Goal: Complete application form

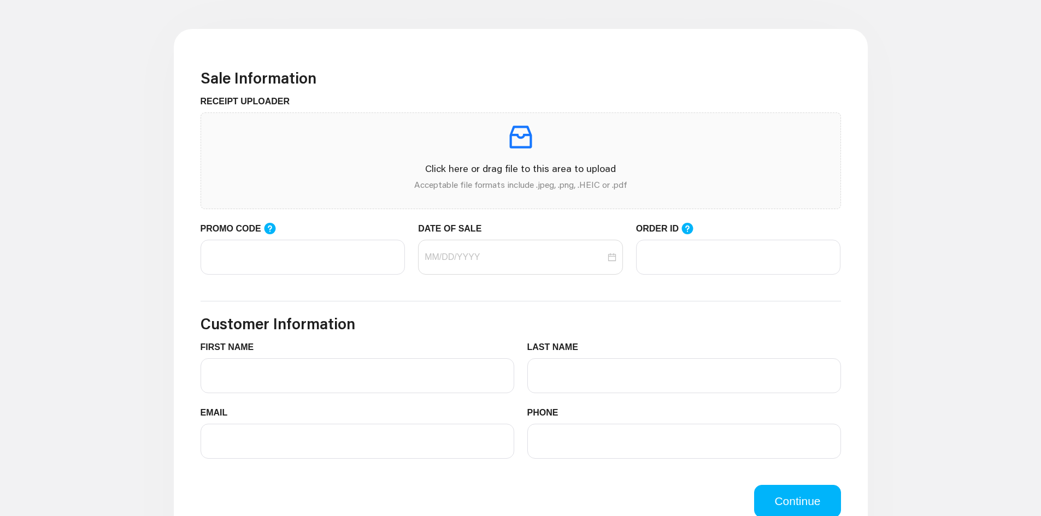
scroll to position [328, 0]
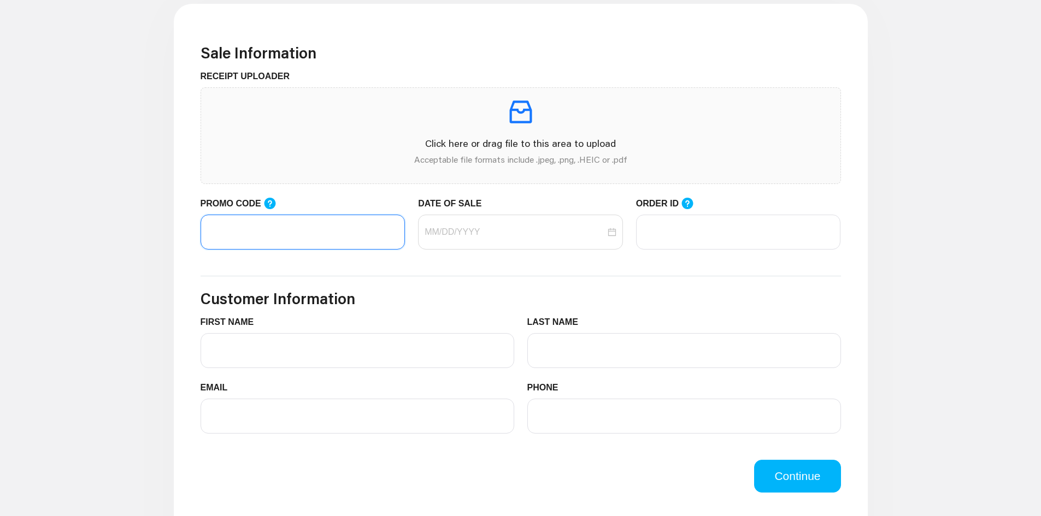
click at [318, 234] on input "PROMO CODE" at bounding box center [303, 232] width 205 height 35
paste input "LIFEMART20"
type input "LIFEMART20"
click at [672, 234] on input "ORDER ID" at bounding box center [738, 232] width 205 height 35
paste input "104517113"
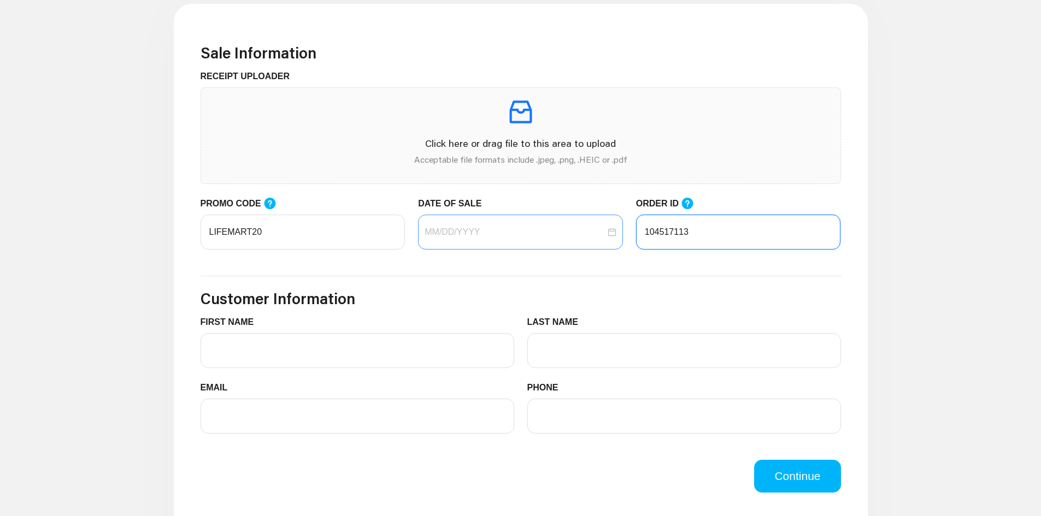
click at [474, 244] on div at bounding box center [520, 232] width 205 height 35
type input "104517113"
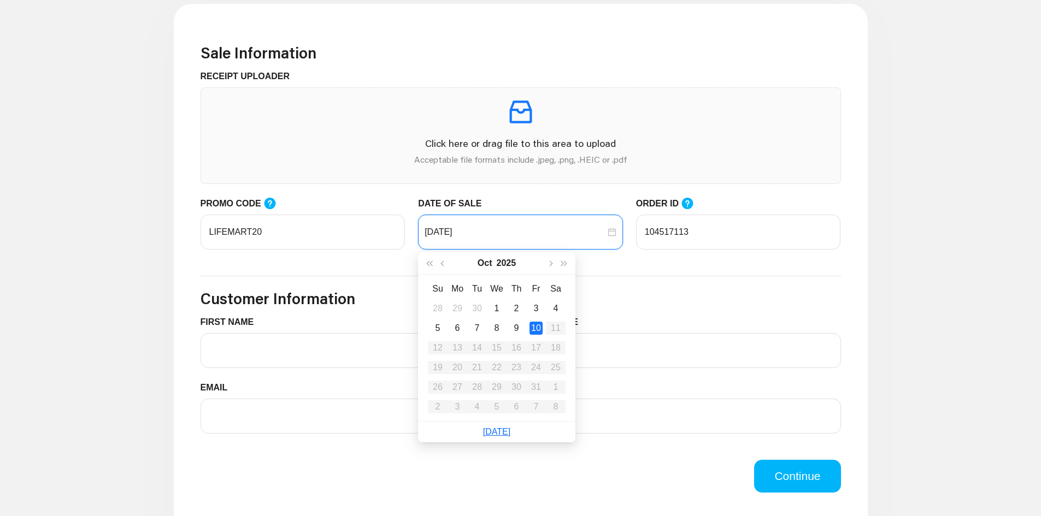
type input "[DATE]"
click at [310, 348] on div "FIRST NAME" at bounding box center [358, 342] width 314 height 52
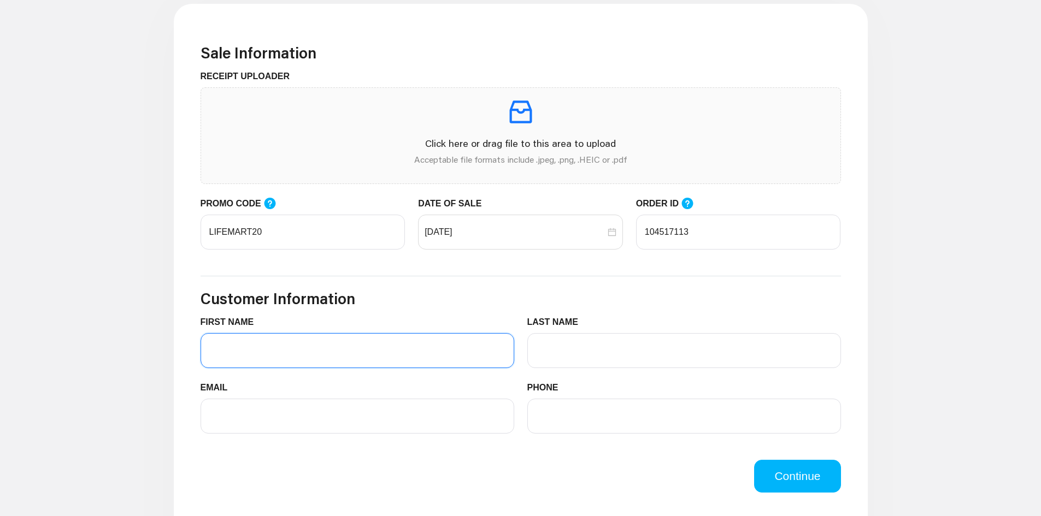
type input "[PERSON_NAME]"
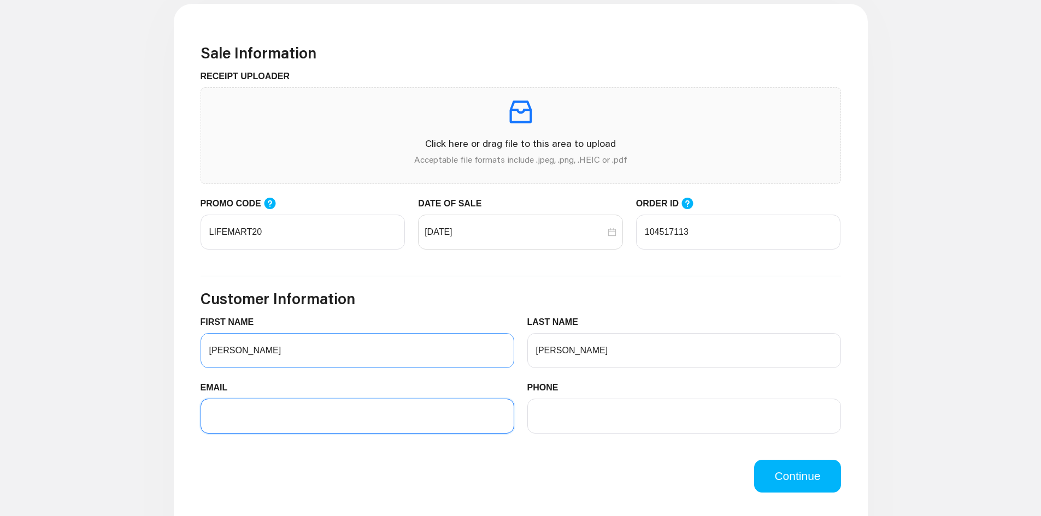
type input "[PERSON_NAME][EMAIL_ADDRESS][PERSON_NAME][DOMAIN_NAME]"
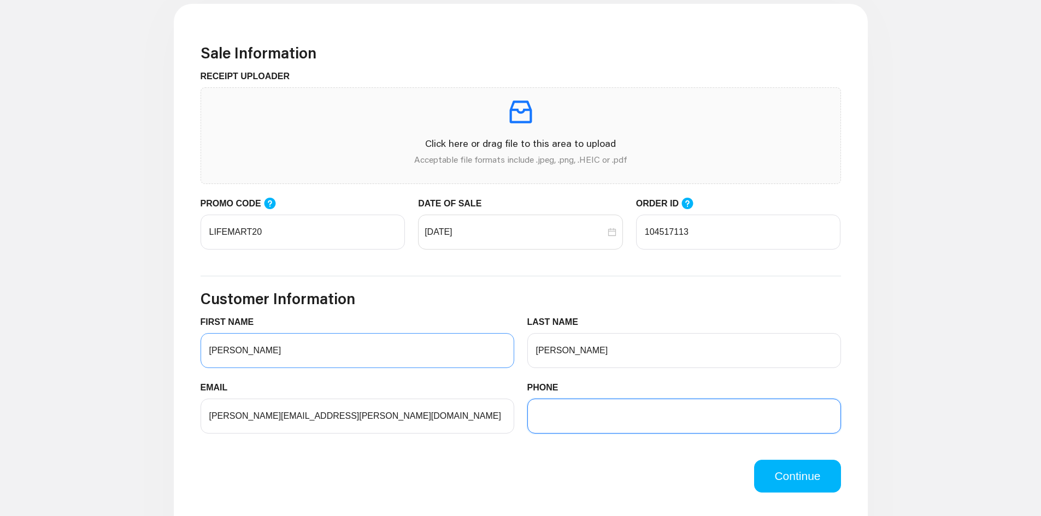
type input "3463279138"
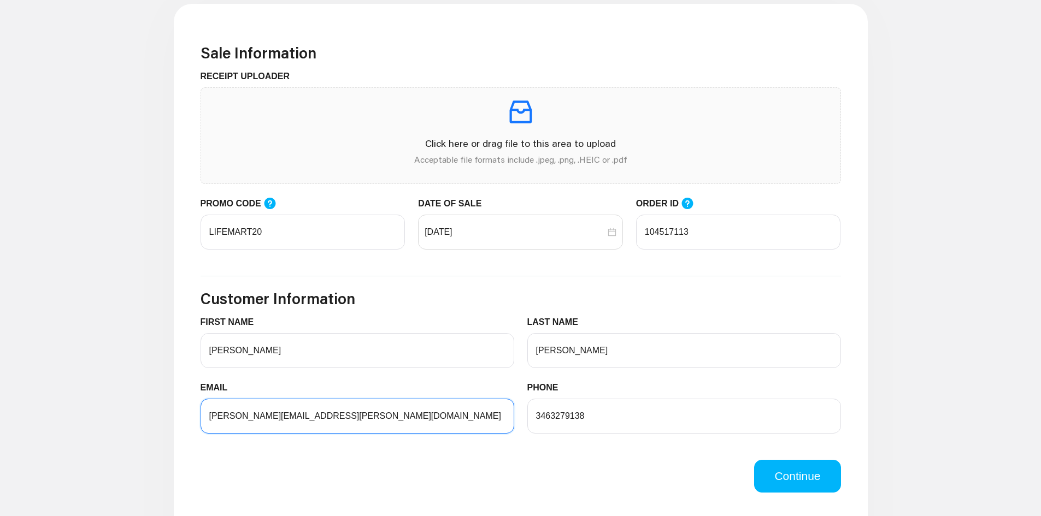
click at [308, 421] on input "[PERSON_NAME][EMAIL_ADDRESS][PERSON_NAME][DOMAIN_NAME]" at bounding box center [358, 416] width 314 height 35
type input "[PERSON_NAME][EMAIL_ADDRESS][PERSON_NAME][DOMAIN_NAME]"
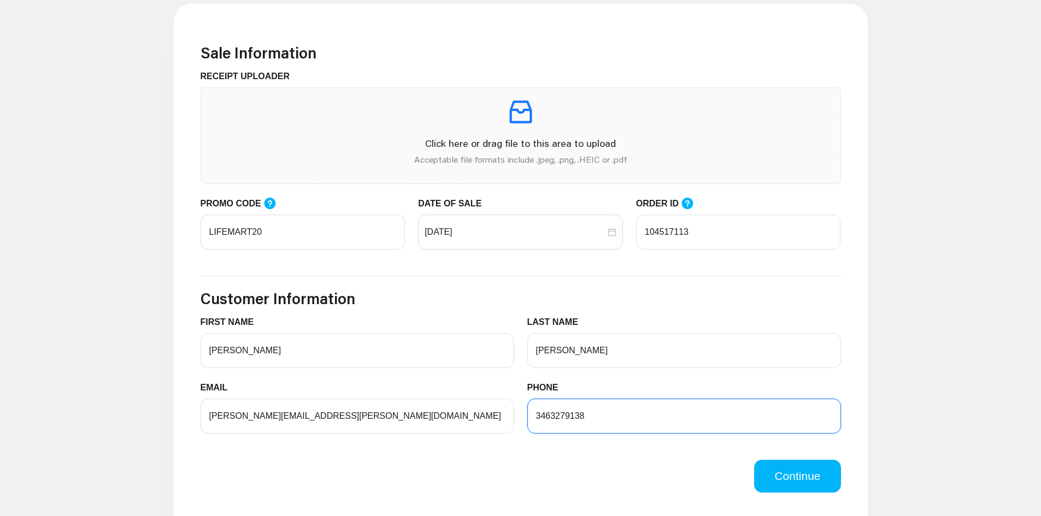
click at [662, 425] on input "3463279138" at bounding box center [684, 416] width 314 height 35
type input "9799007011"
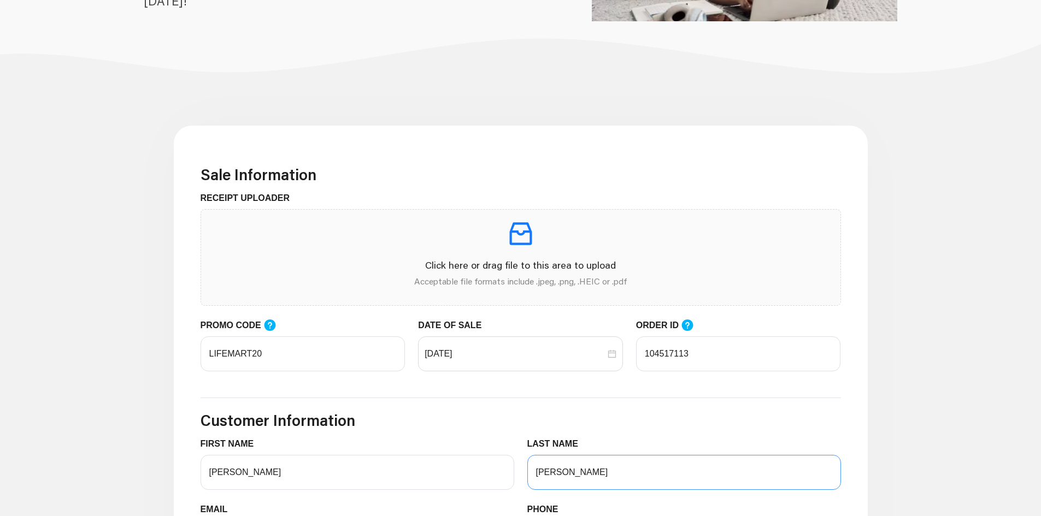
scroll to position [164, 0]
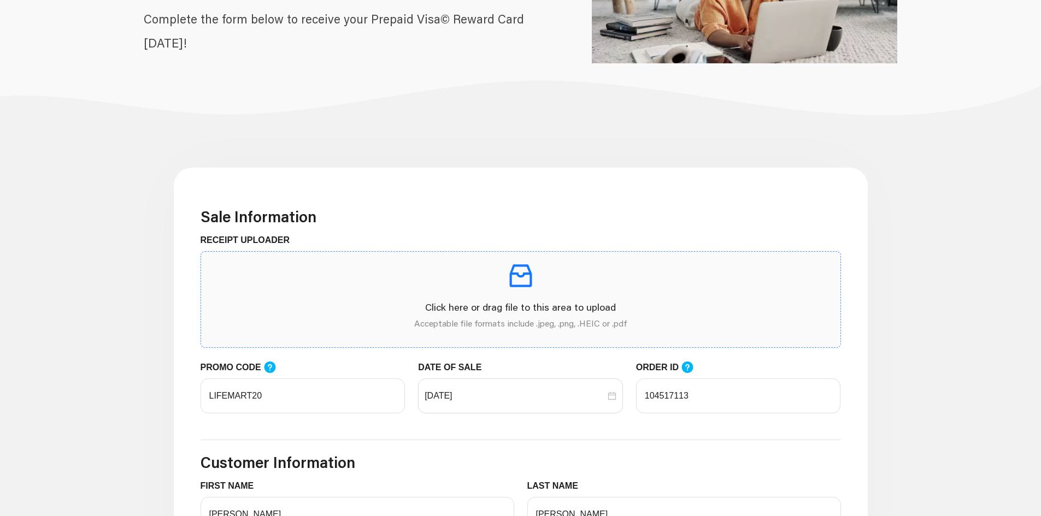
click at [529, 313] on p "Click here or drag file to this area to upload" at bounding box center [521, 307] width 622 height 15
click at [542, 306] on p "Click here or drag file to this area to upload" at bounding box center [521, 307] width 622 height 15
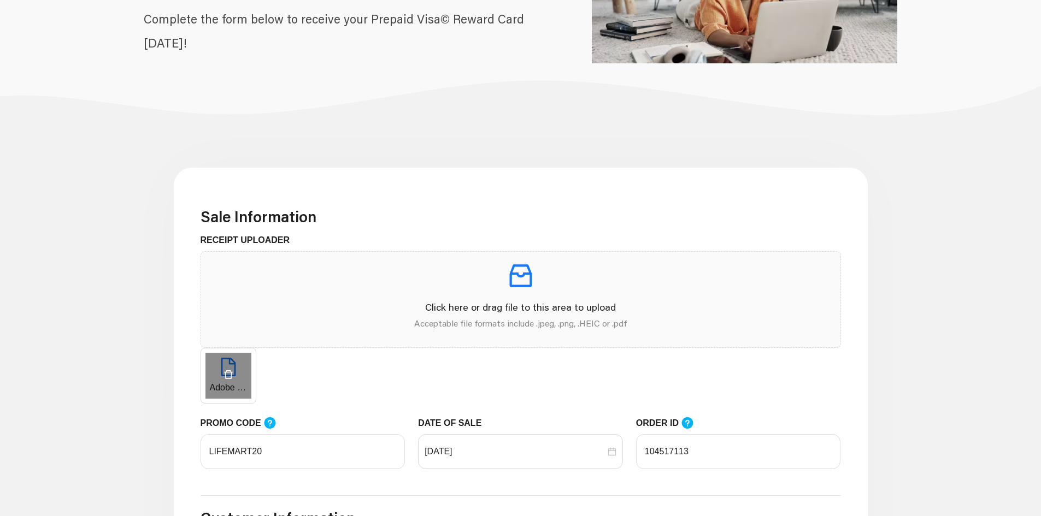
click at [216, 377] on span at bounding box center [228, 375] width 55 height 13
click at [240, 390] on div "Adobe Scan [DATE].pdf" at bounding box center [229, 376] width 56 height 56
click at [259, 361] on div "Adobe Scan [DATE].pdf" at bounding box center [521, 376] width 641 height 56
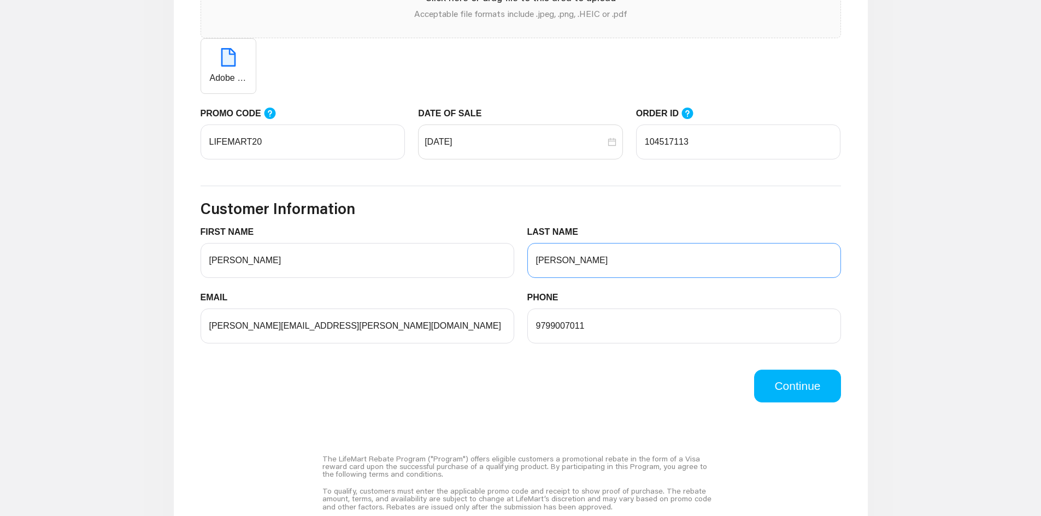
scroll to position [547, 0]
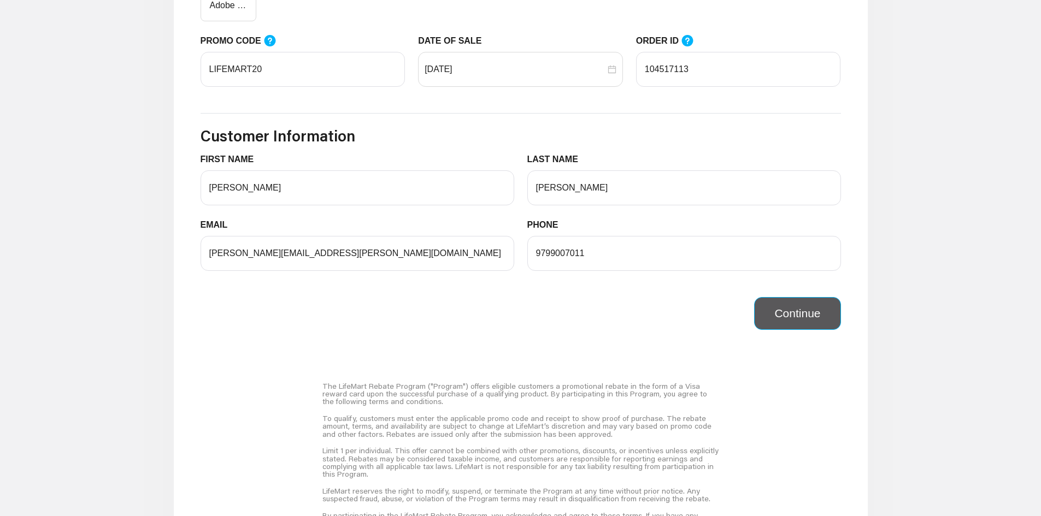
click at [794, 316] on button "Continue" at bounding box center [797, 313] width 86 height 33
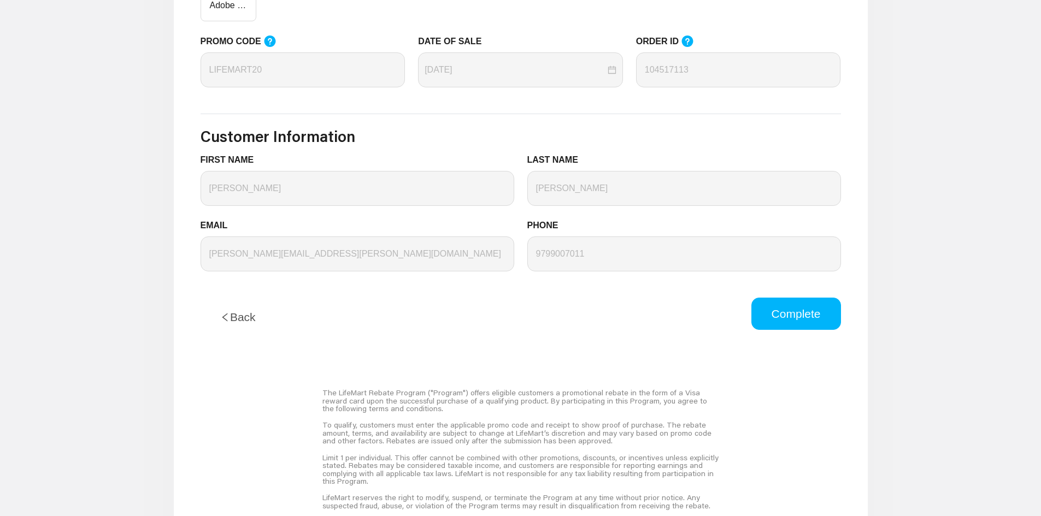
scroll to position [492, 0]
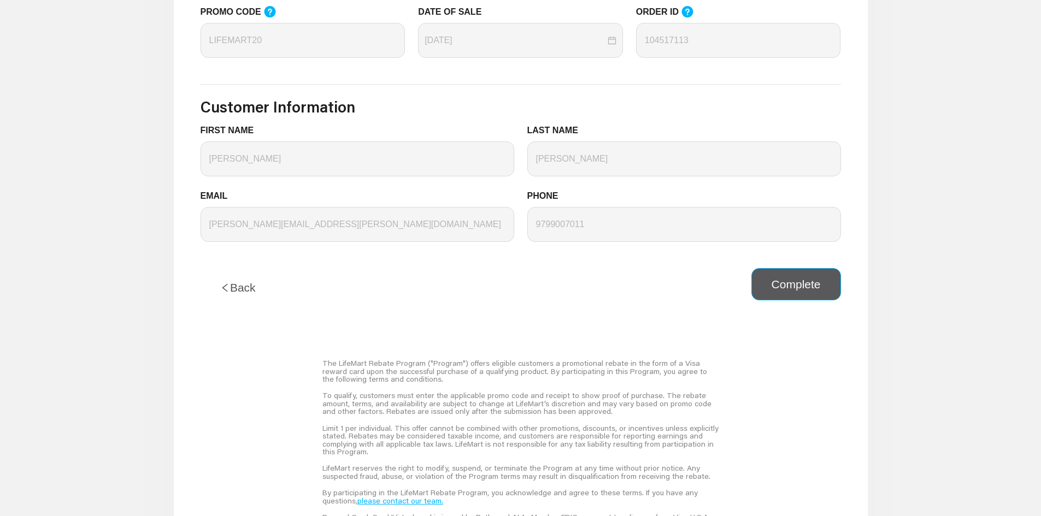
click at [796, 281] on button "Complete" at bounding box center [797, 284] width 90 height 33
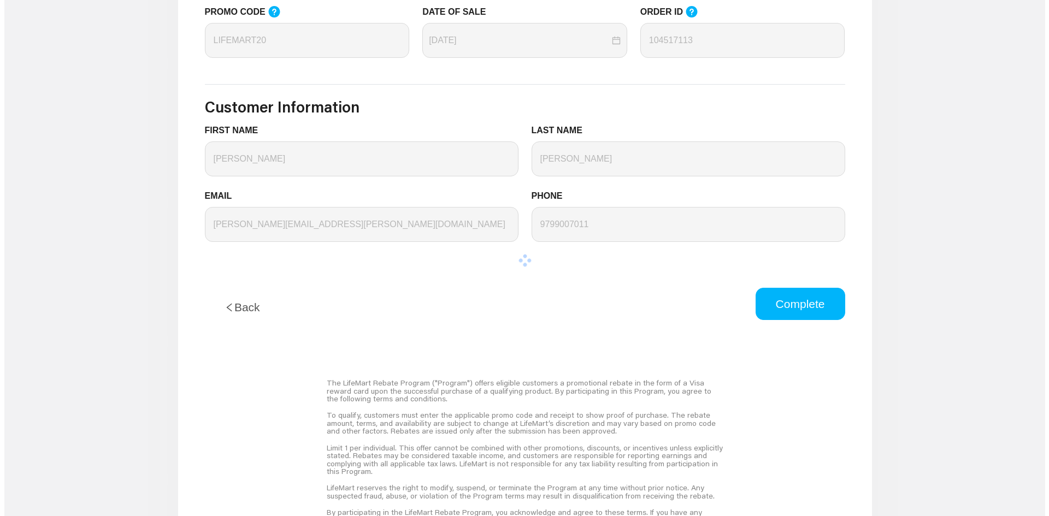
scroll to position [0, 0]
